Goal: Check status: Check status

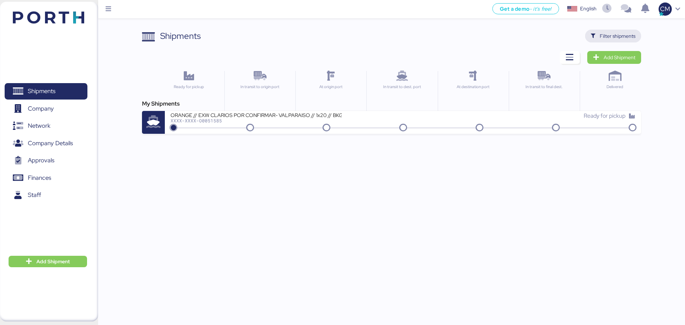
click at [619, 39] on span "Filter shipments" at bounding box center [618, 36] width 36 height 9
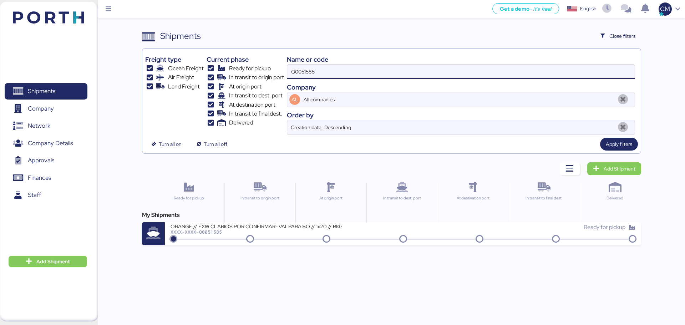
click at [346, 76] on input "O0051585" at bounding box center [461, 72] width 348 height 14
paste input "O0052044"
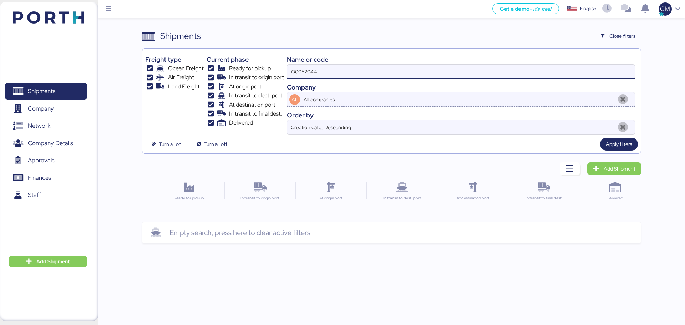
type input "O0052044"
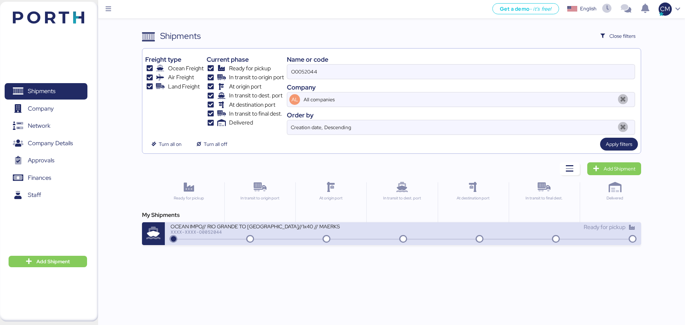
click at [283, 230] on div "XXXX-XXXX-O0052044" at bounding box center [256, 231] width 171 height 5
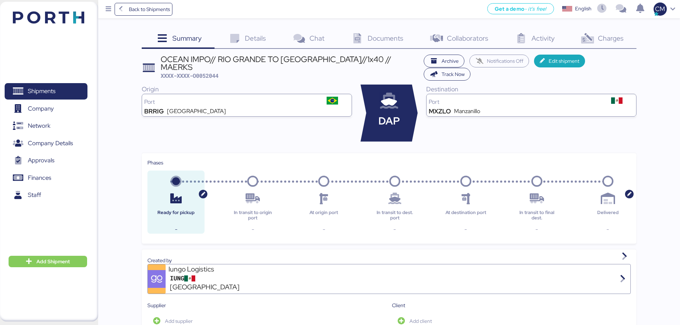
click at [249, 37] on span "Details" at bounding box center [255, 38] width 21 height 9
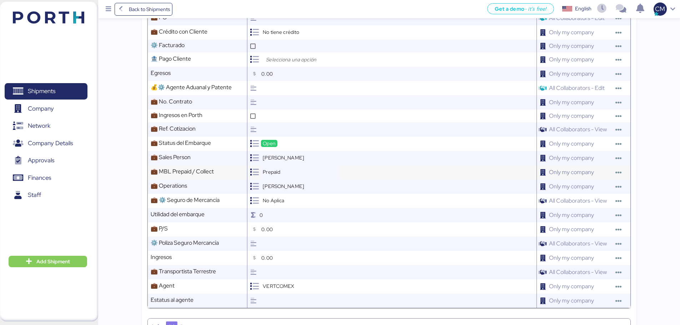
scroll to position [357, 0]
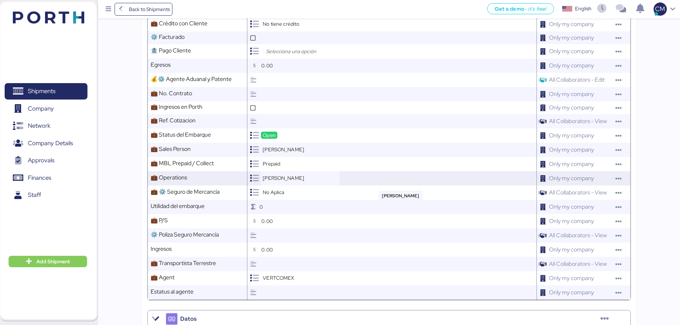
click at [284, 178] on span "[PERSON_NAME]" at bounding box center [283, 178] width 41 height 6
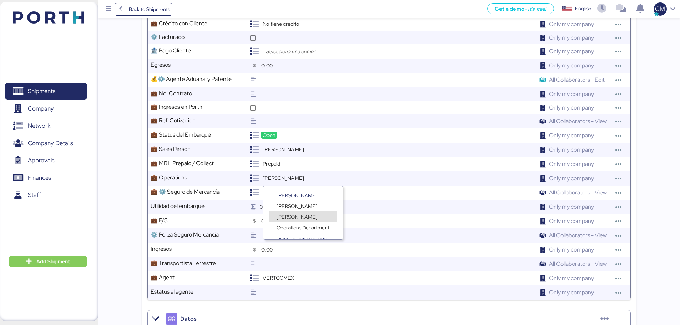
click at [294, 214] on span "[PERSON_NAME]" at bounding box center [297, 217] width 41 height 6
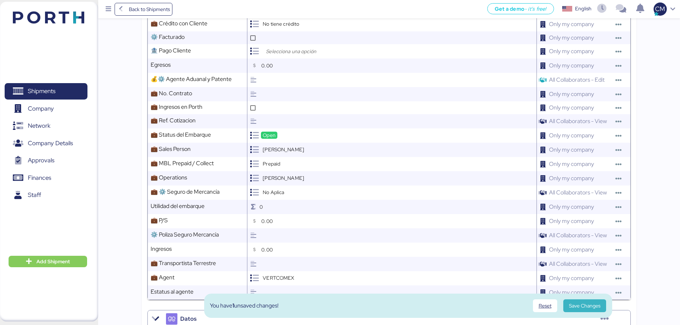
click at [586, 308] on span "Save Changes" at bounding box center [584, 306] width 31 height 9
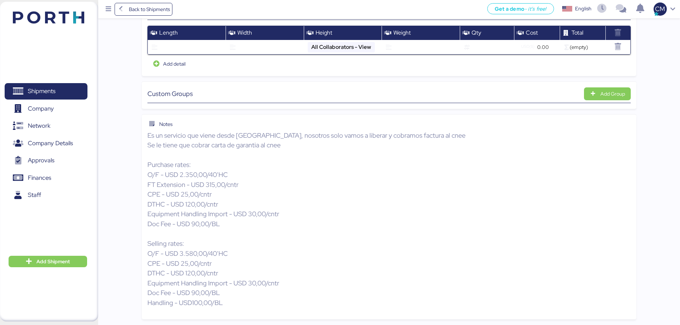
scroll to position [112, 0]
